Goal: Check status: Check status

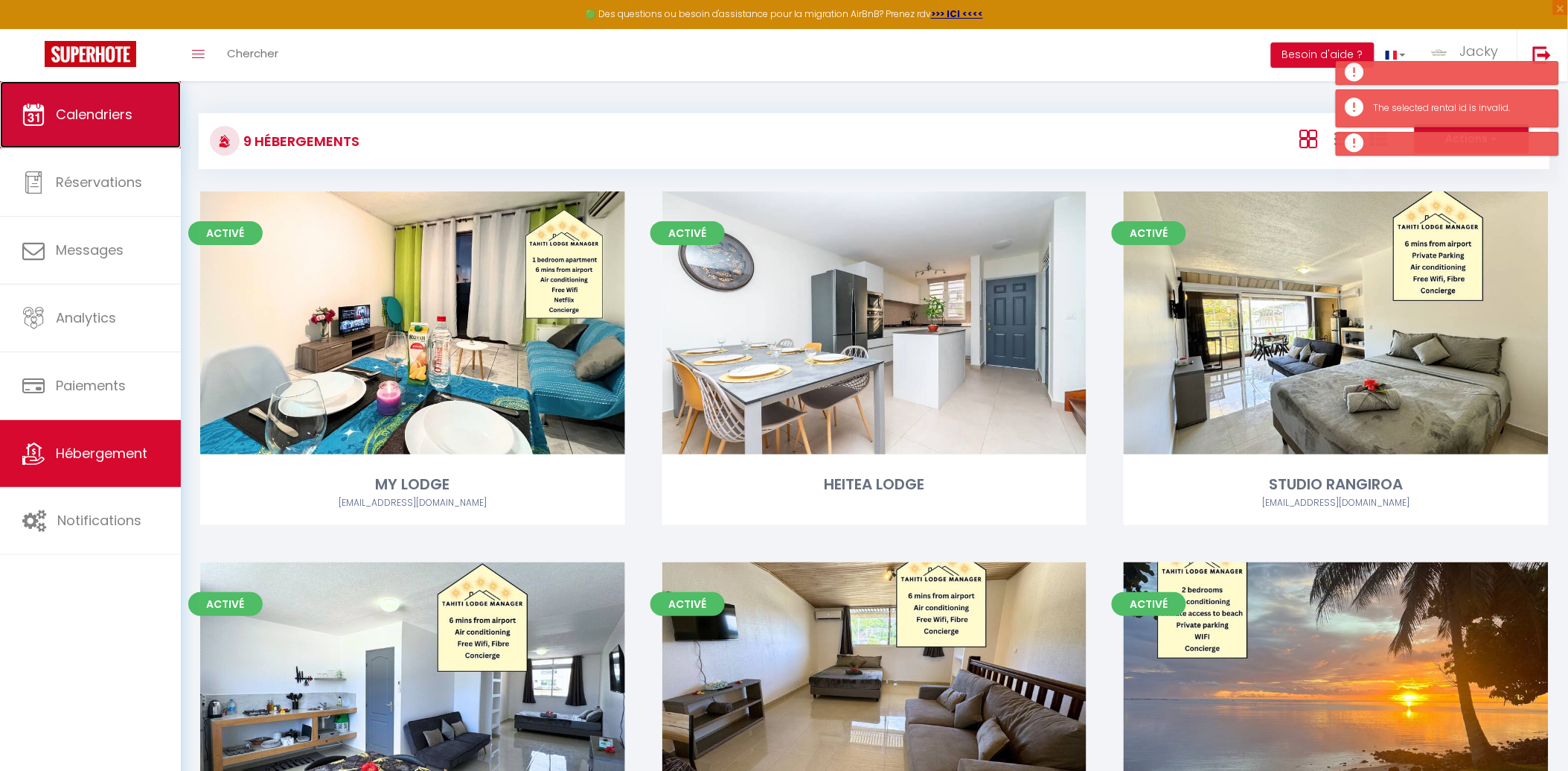
click at [121, 134] on link "Calendriers" at bounding box center [90, 115] width 181 height 67
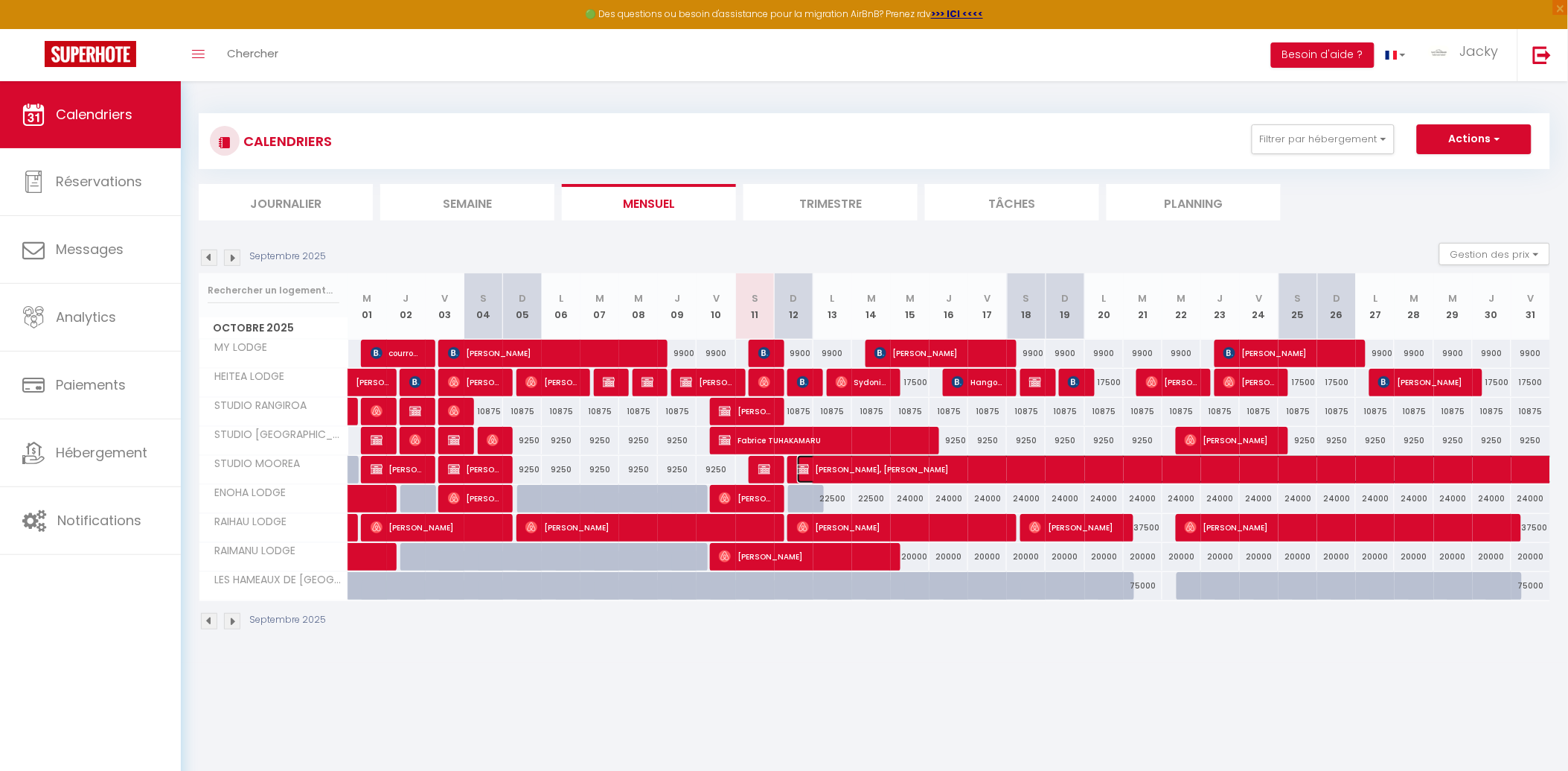
click at [801, 470] on img at bounding box center [803, 469] width 12 height 12
select select "KO"
select select "0"
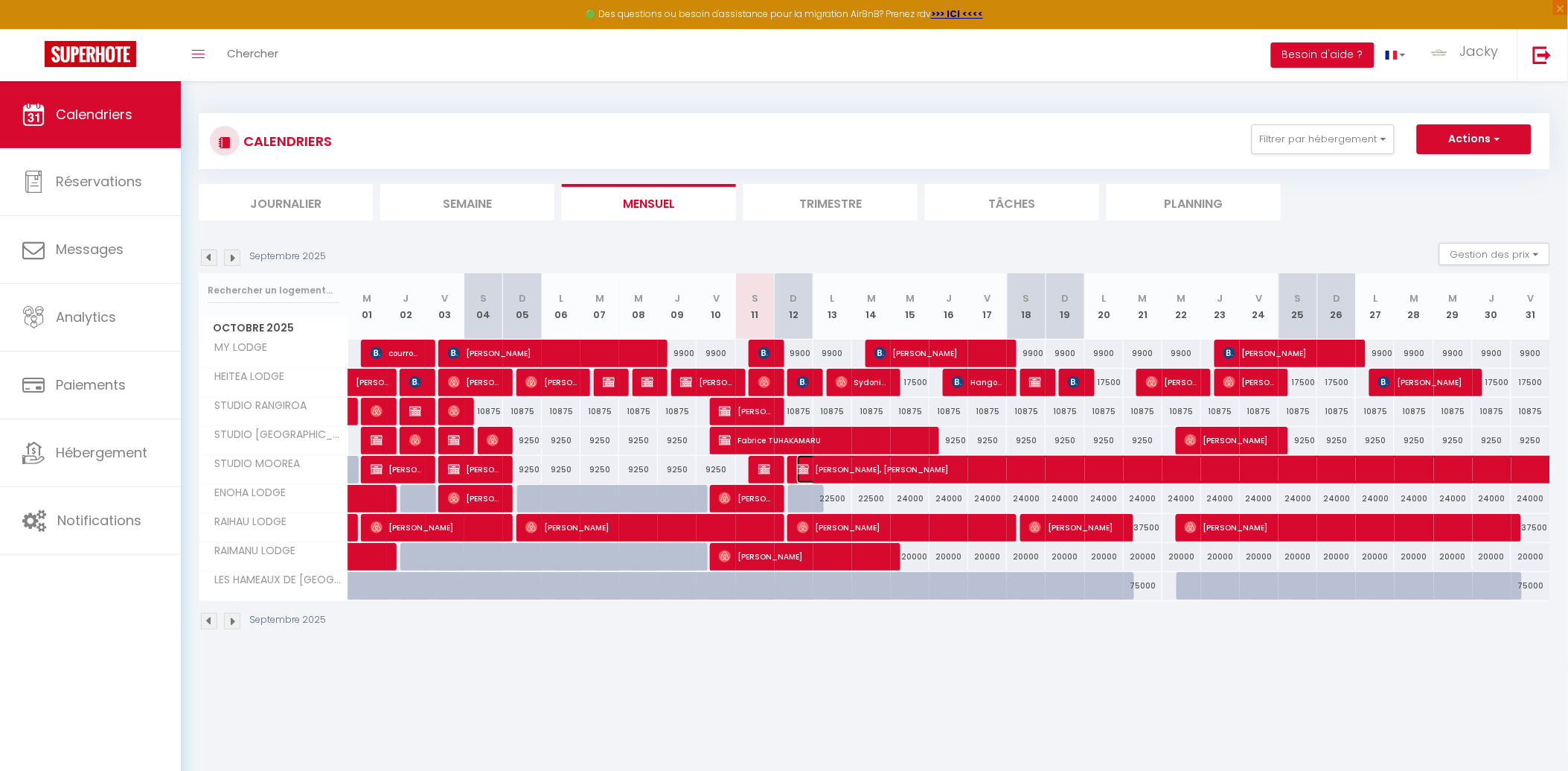
select select "1"
select select
